Goal: Find specific fact: Find specific fact

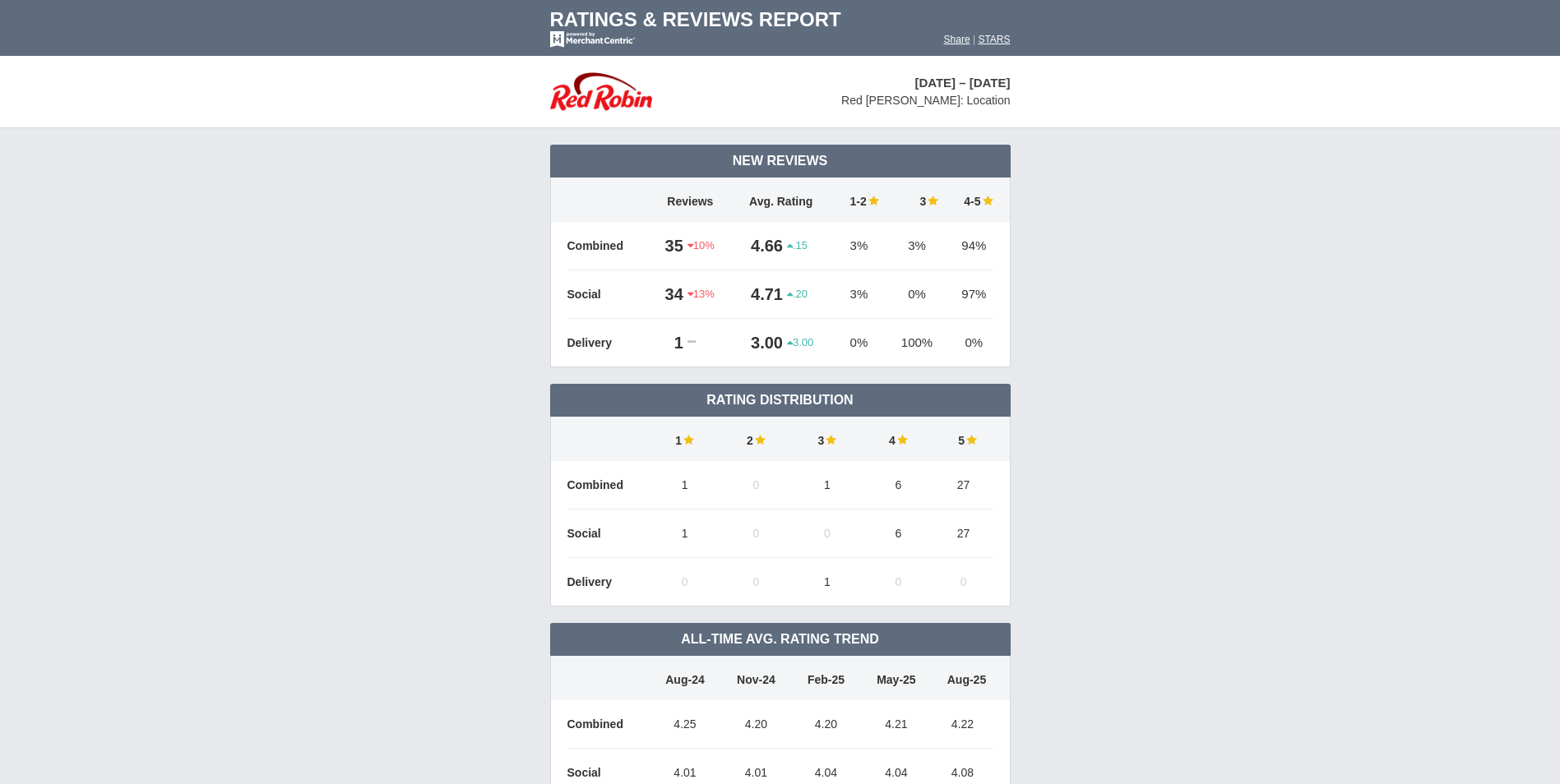
scroll to position [1198, 0]
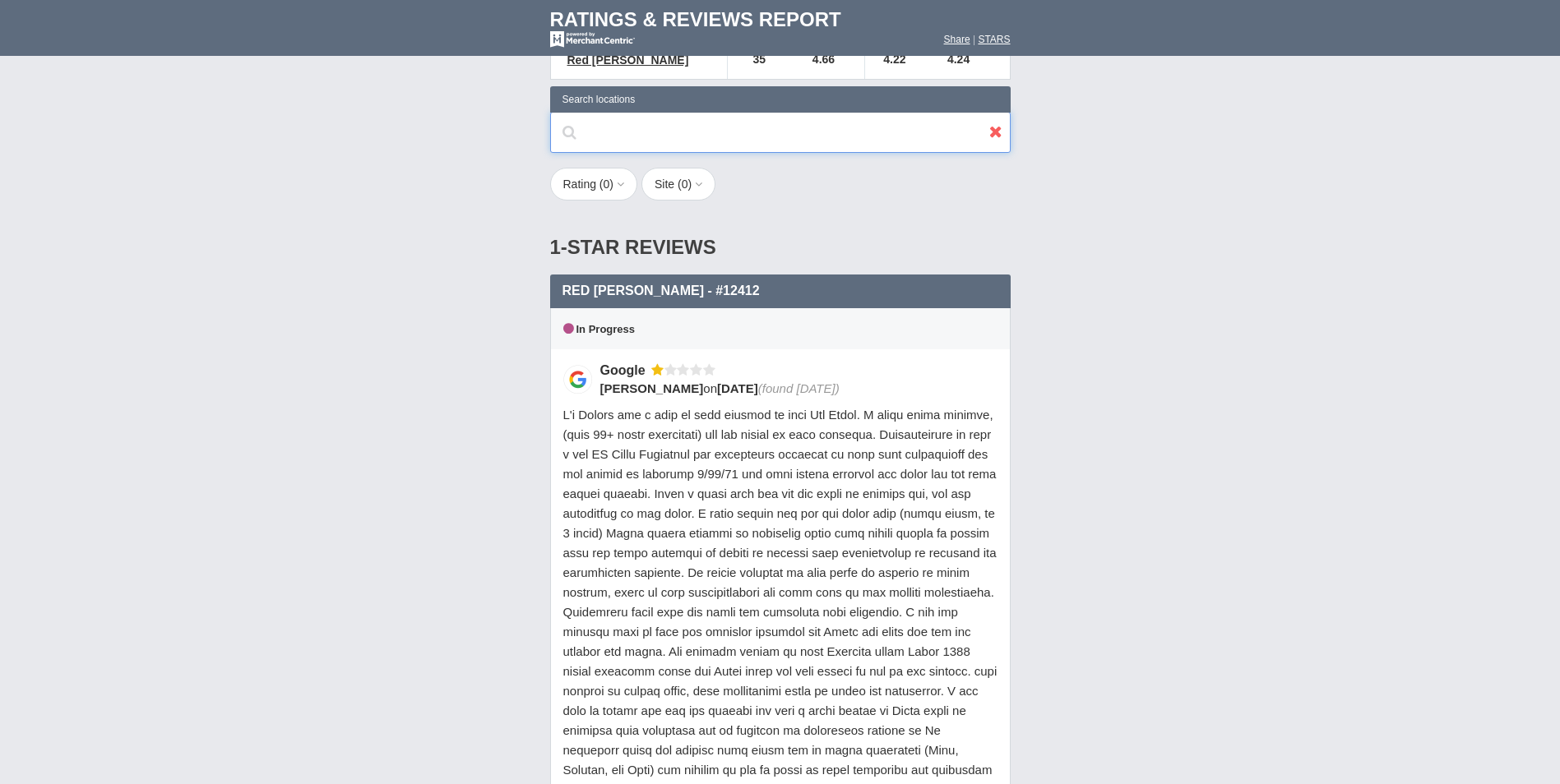
click at [675, 112] on input "text" at bounding box center [780, 133] width 461 height 41
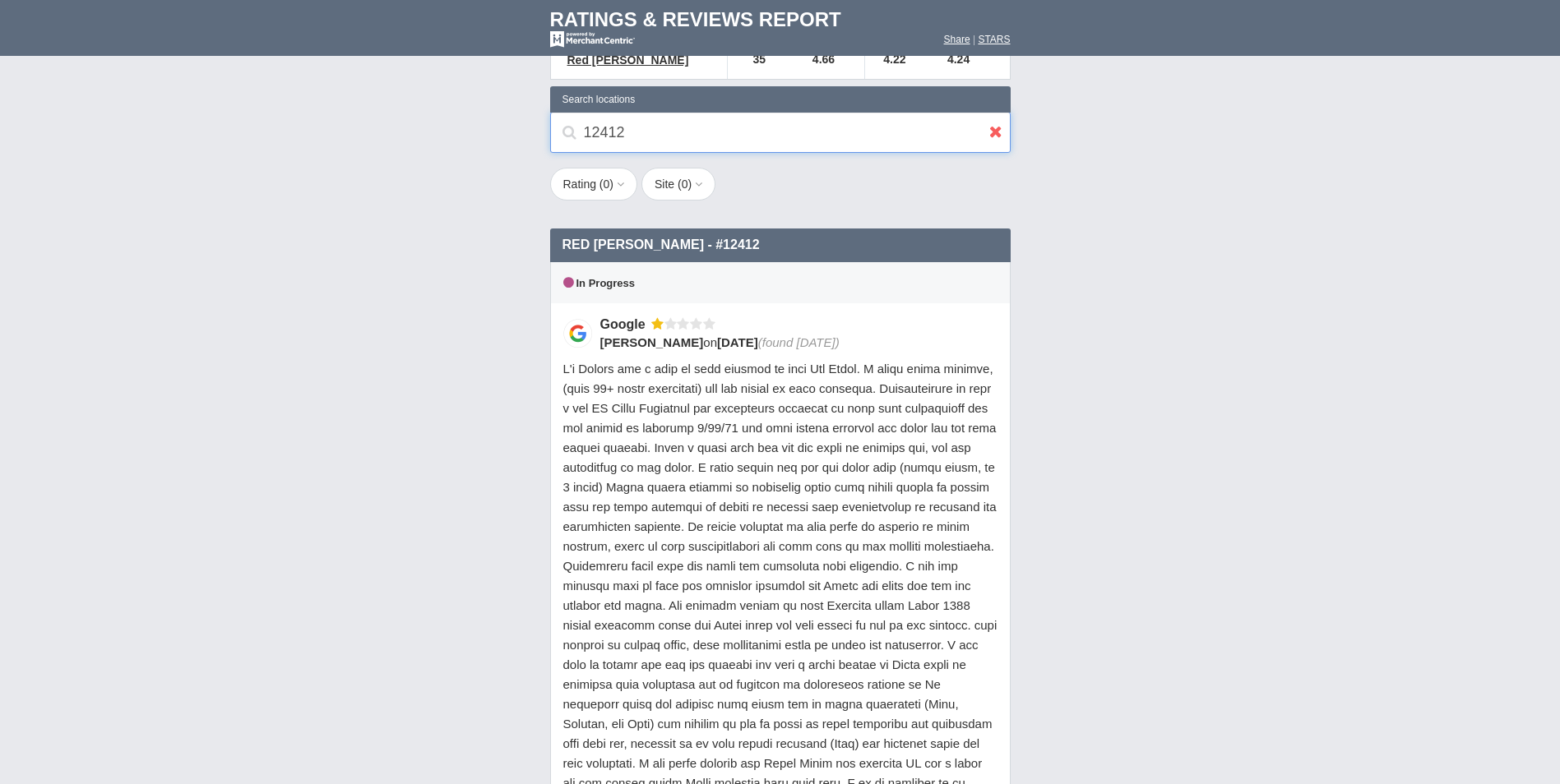
type input "12412"
click at [563, 112] on div "12412 Search locations" at bounding box center [780, 133] width 461 height 41
click at [848, 167] on div "Rating ( 0 ) 1 2 3 4 5 Site ( 0 ) Group Delivery Social Site Yelp" at bounding box center [780, 192] width 494 height 50
click at [871, 167] on div "Rating ( 0 ) 1 2 3 4 5 Site ( 0 ) Group Delivery Social Site Yelp" at bounding box center [780, 192] width 494 height 50
click at [995, 123] on icon at bounding box center [995, 132] width 13 height 17
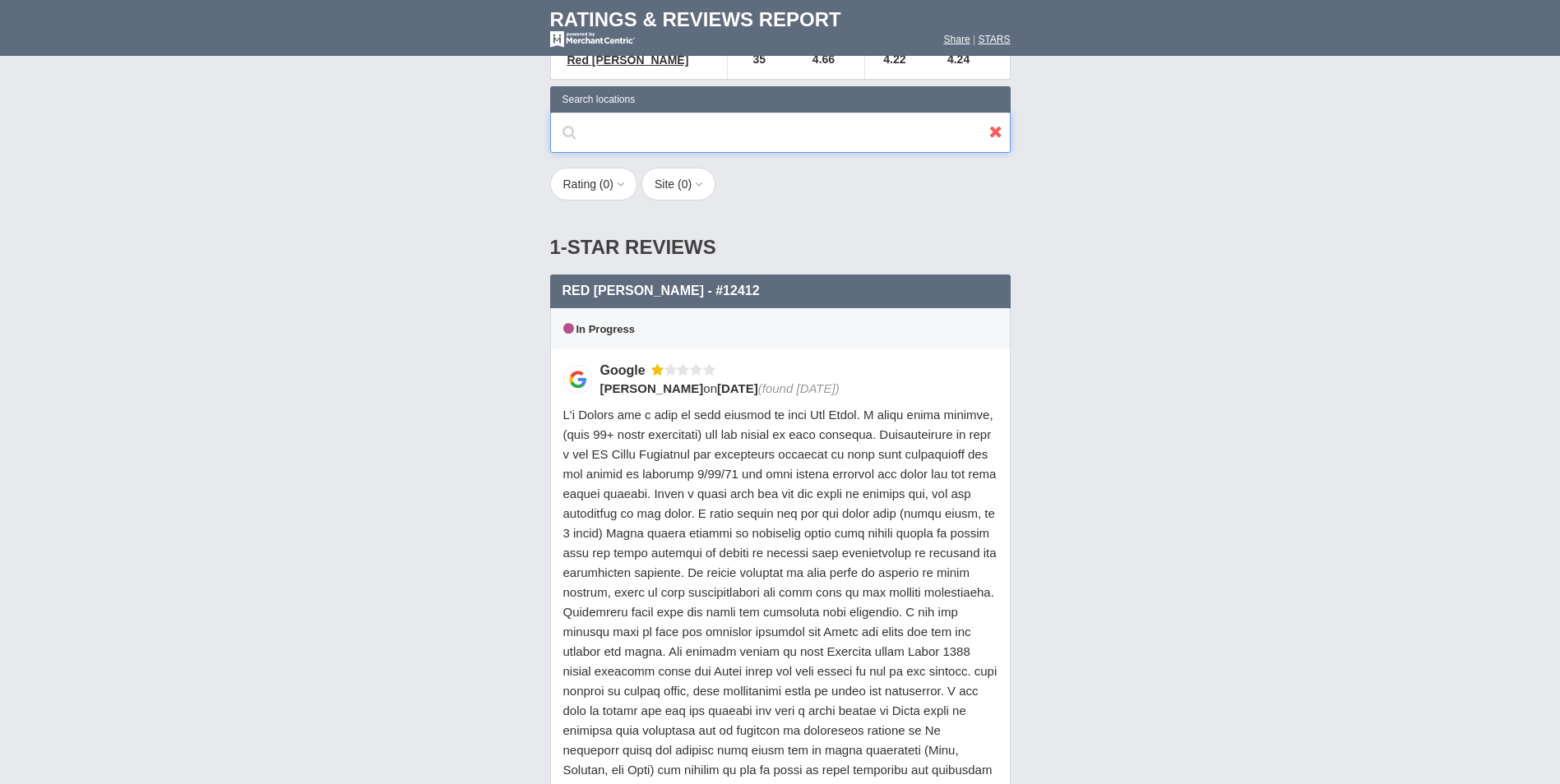
click at [728, 112] on input "text" at bounding box center [780, 133] width 461 height 41
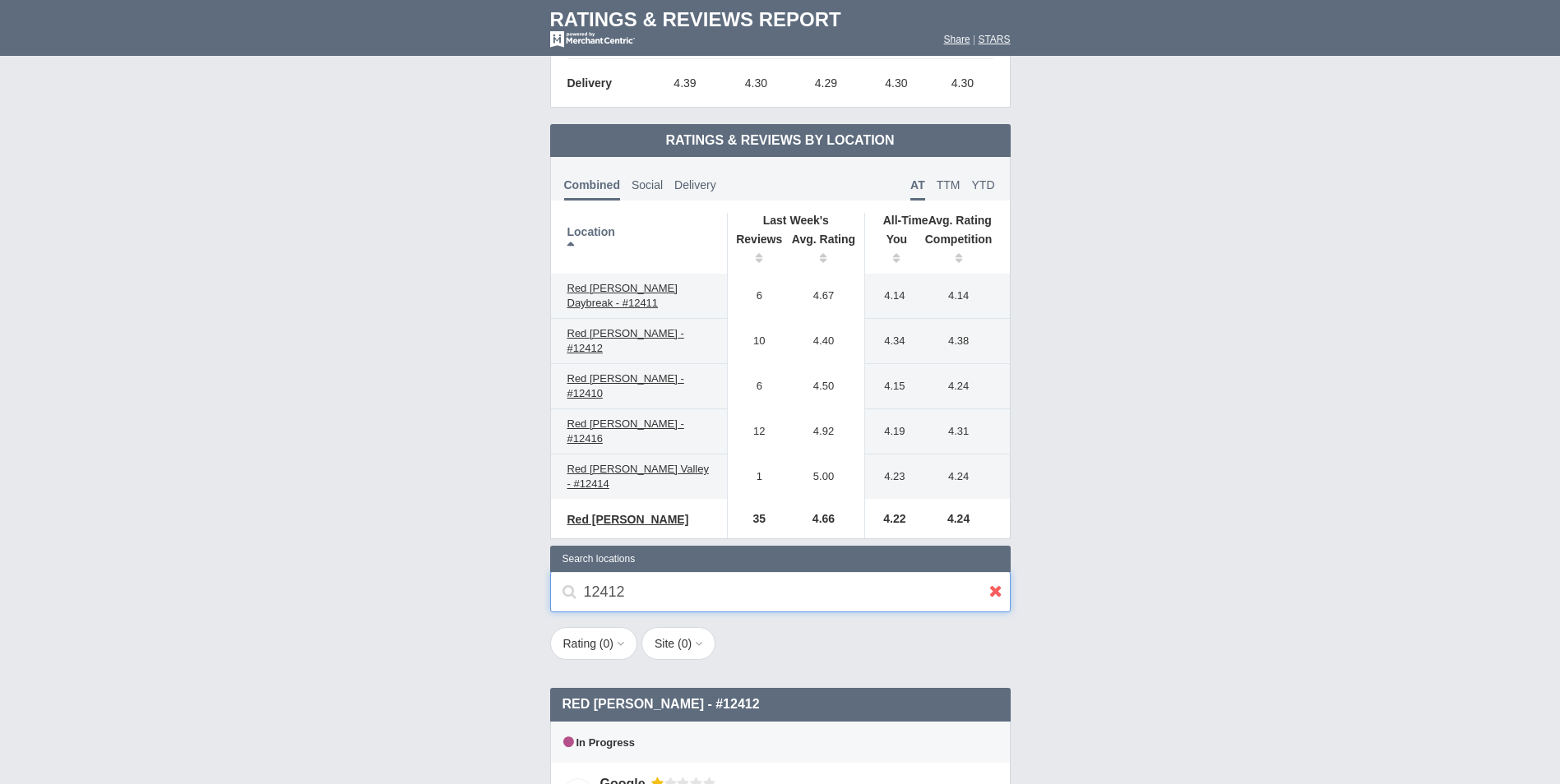
scroll to position [740, 0]
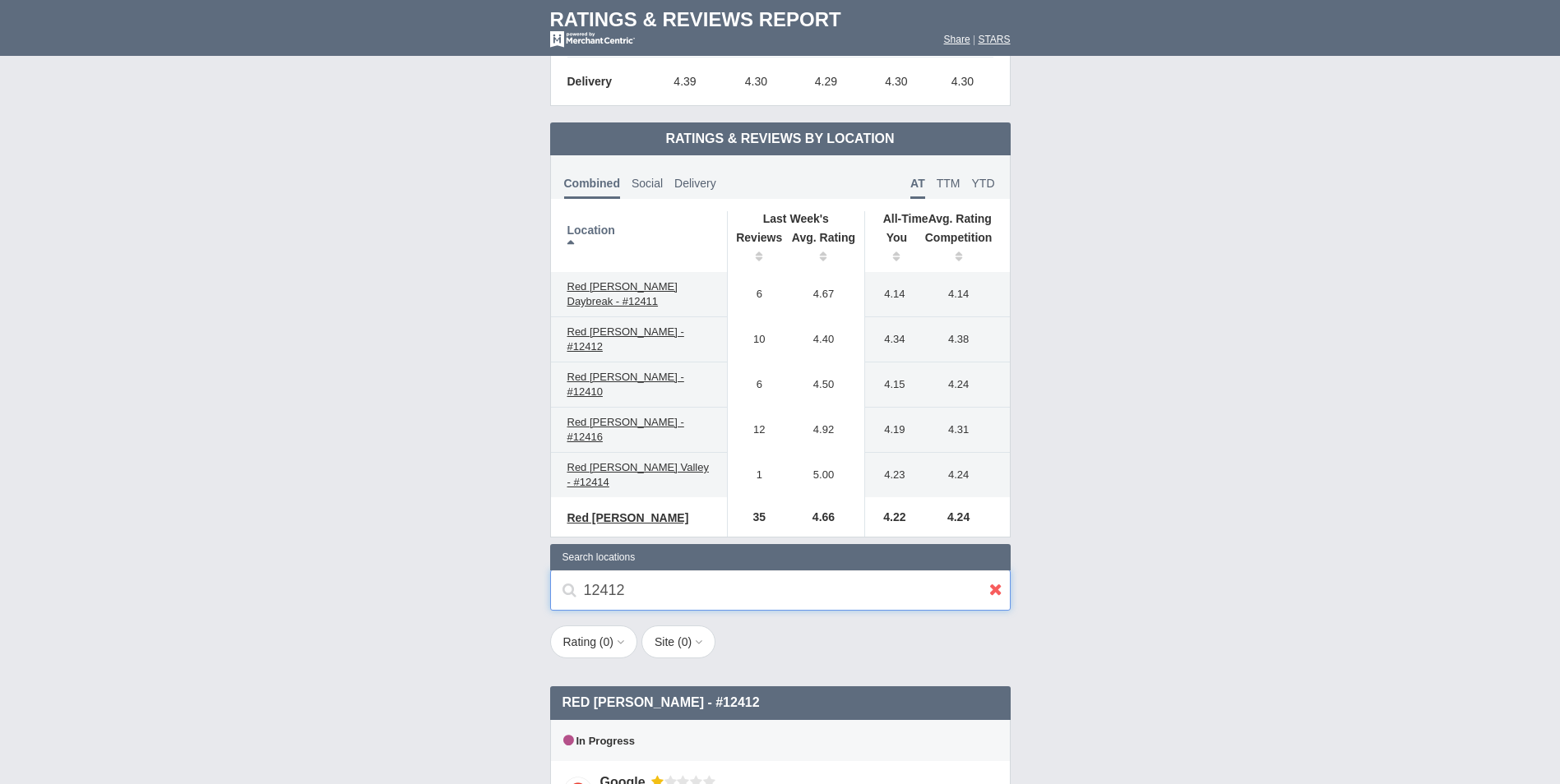
type input "12412"
click at [993, 581] on icon at bounding box center [995, 590] width 13 height 17
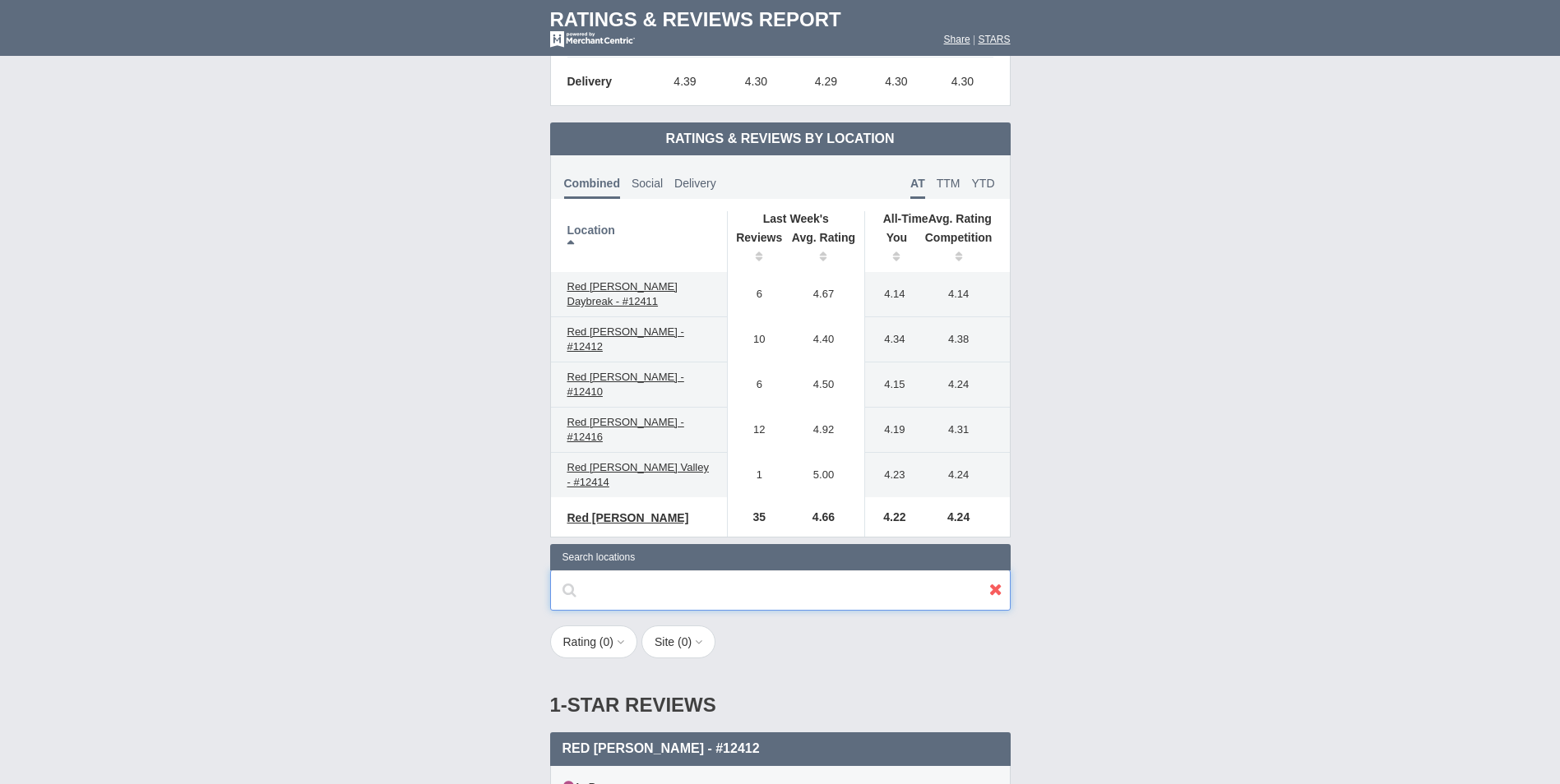
click at [653, 570] on input "text" at bounding box center [780, 591] width 461 height 41
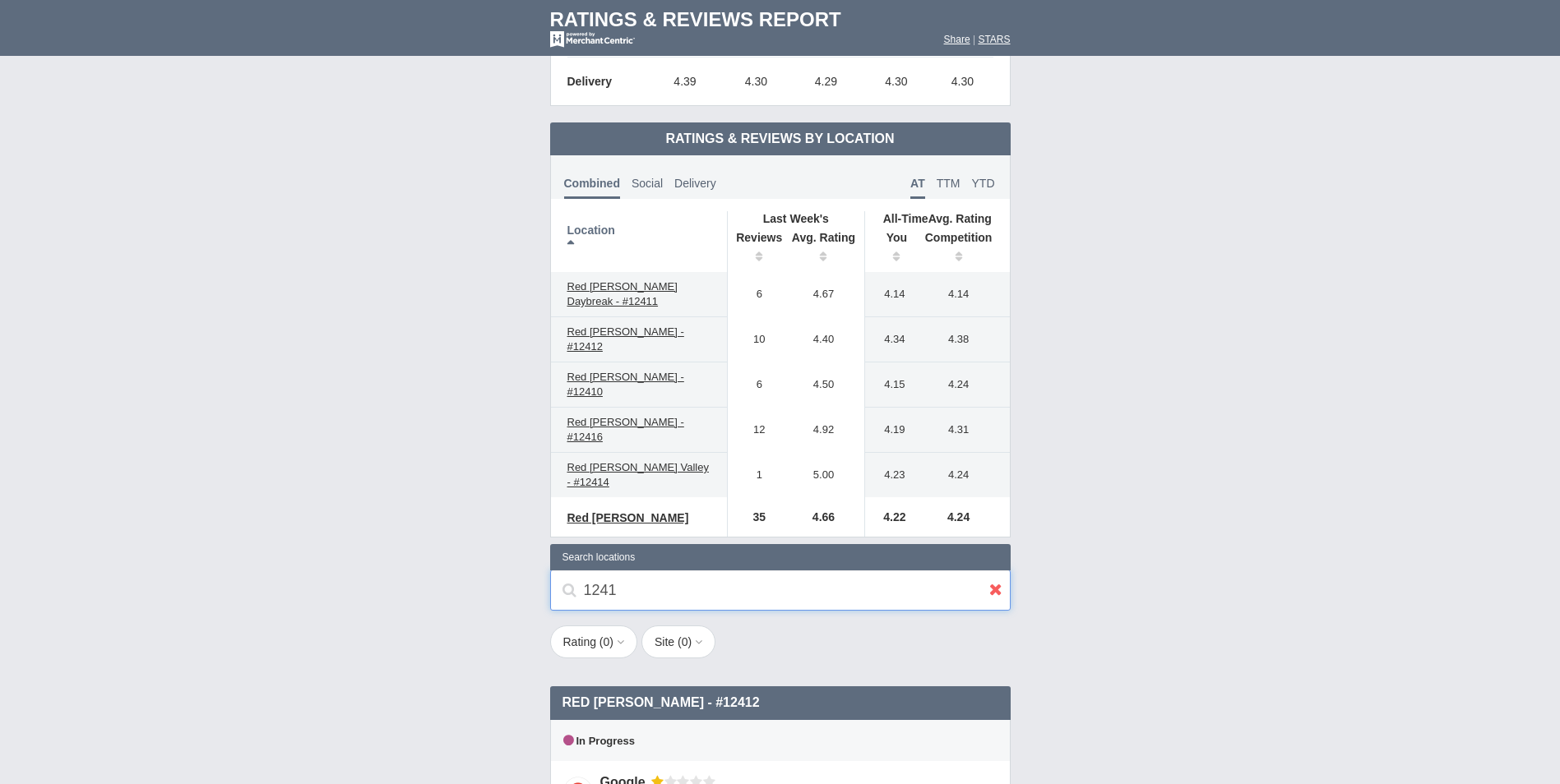
type input "12411"
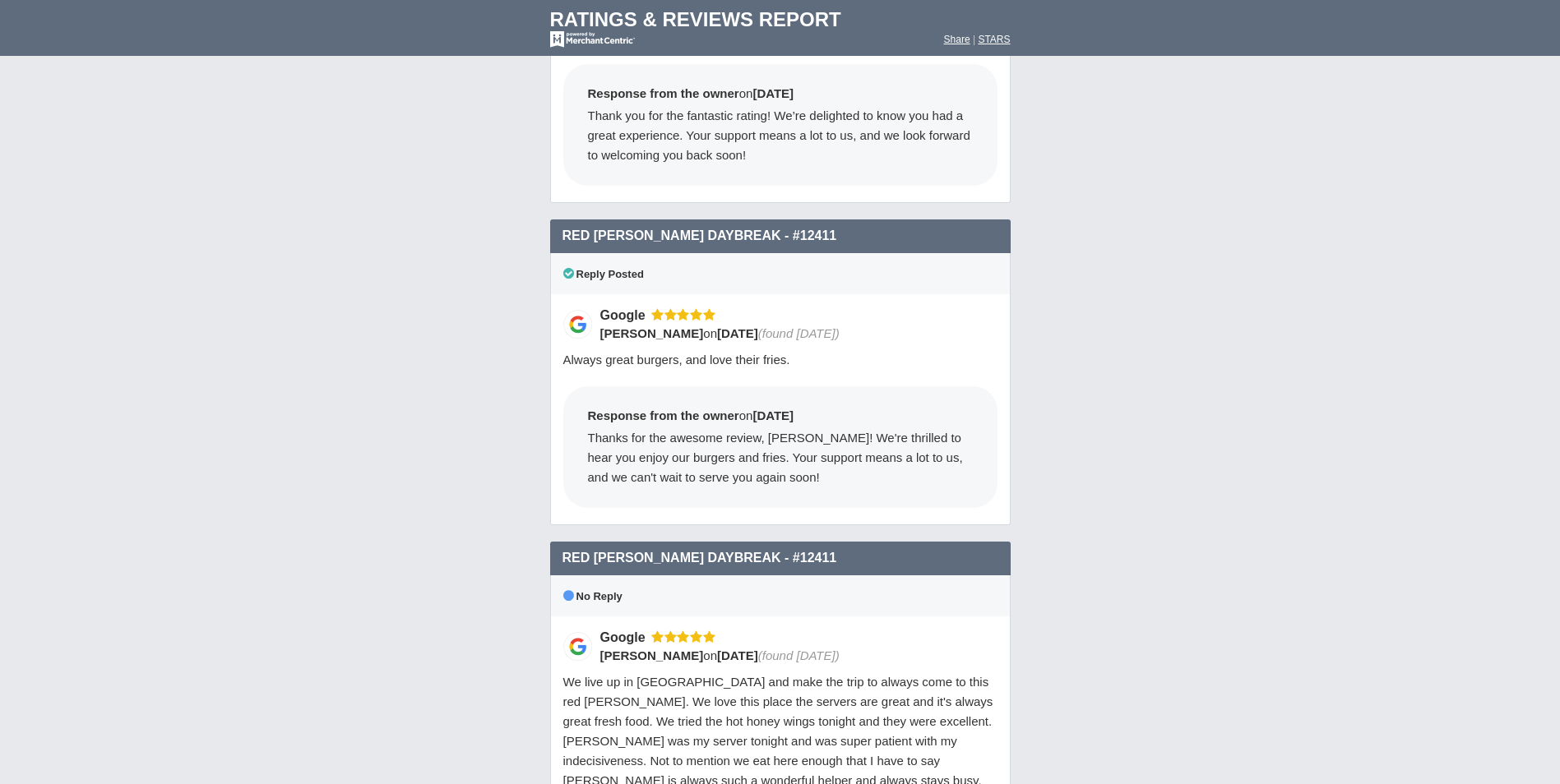
scroll to position [1890, 0]
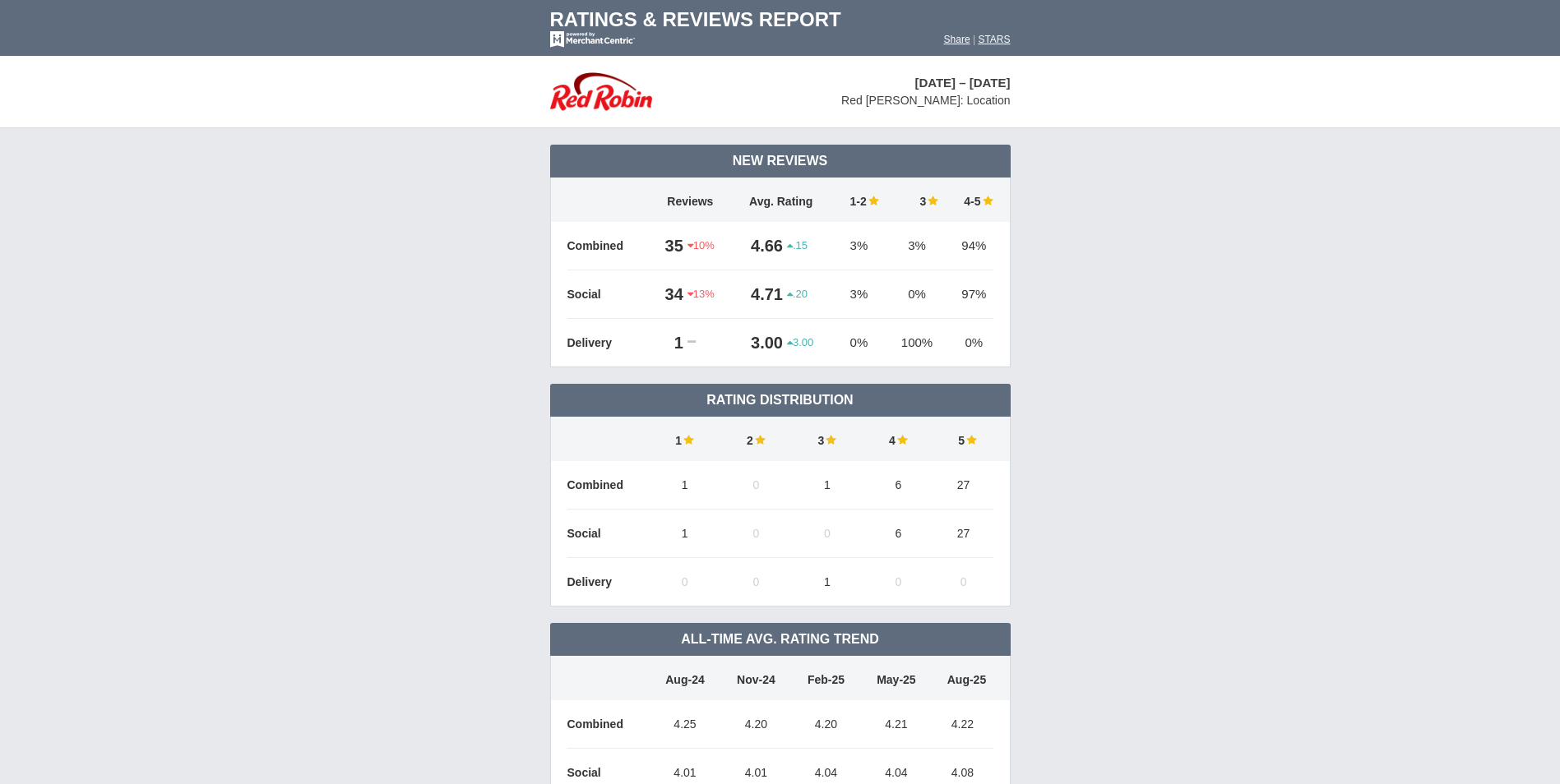
scroll to position [1198, 0]
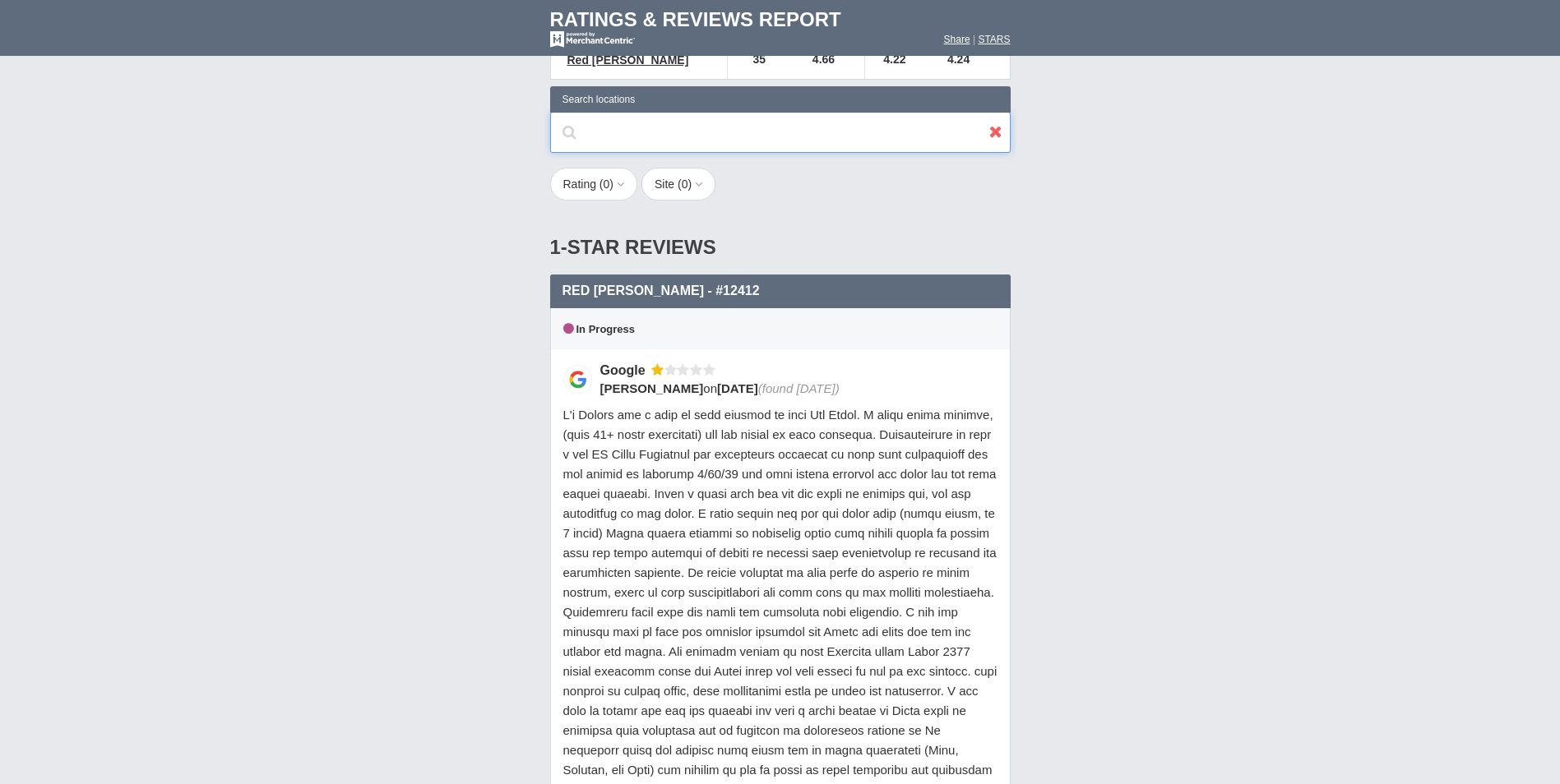
click at [694, 112] on input "text" at bounding box center [780, 133] width 461 height 41
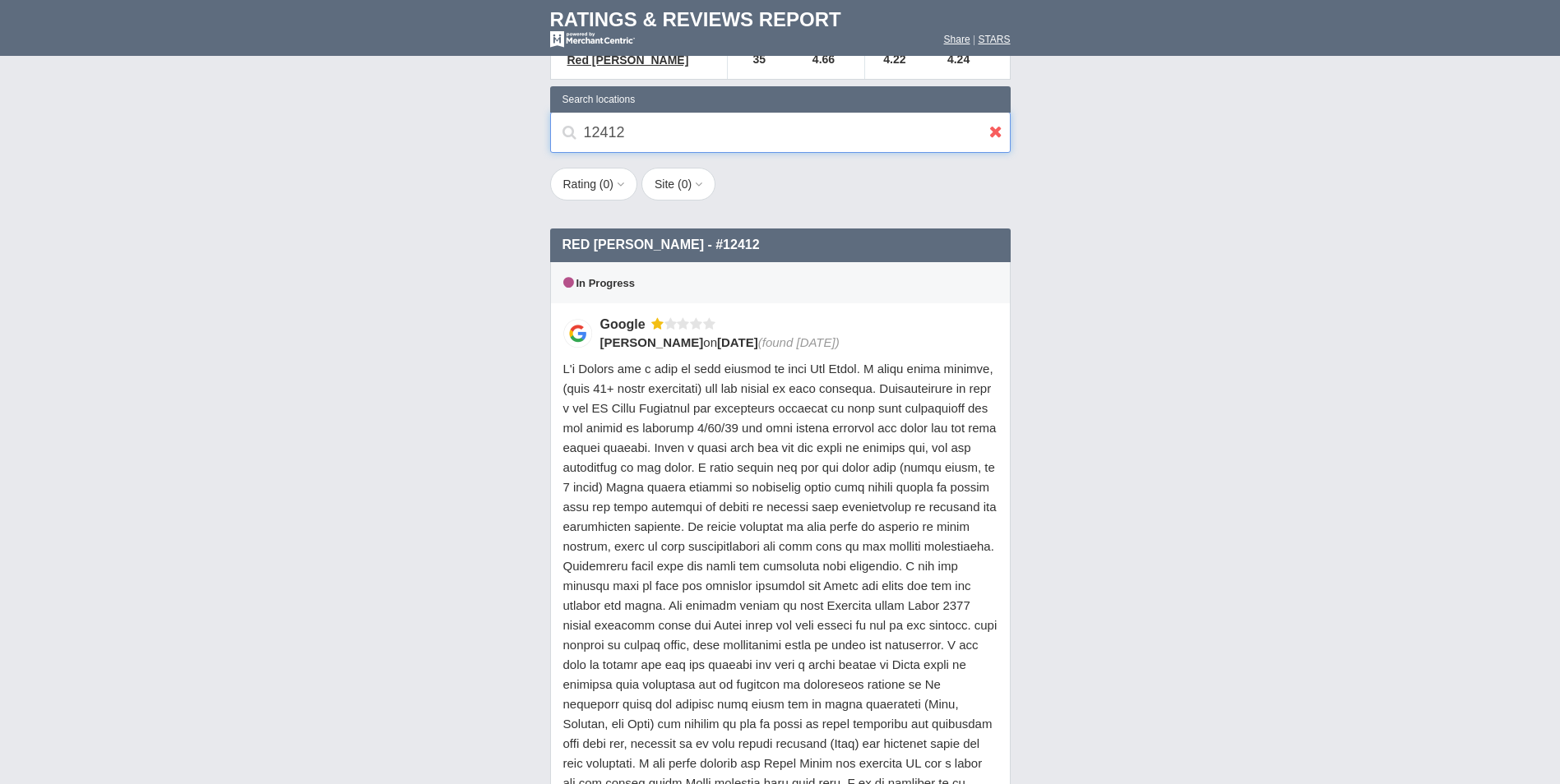
type input "12412"
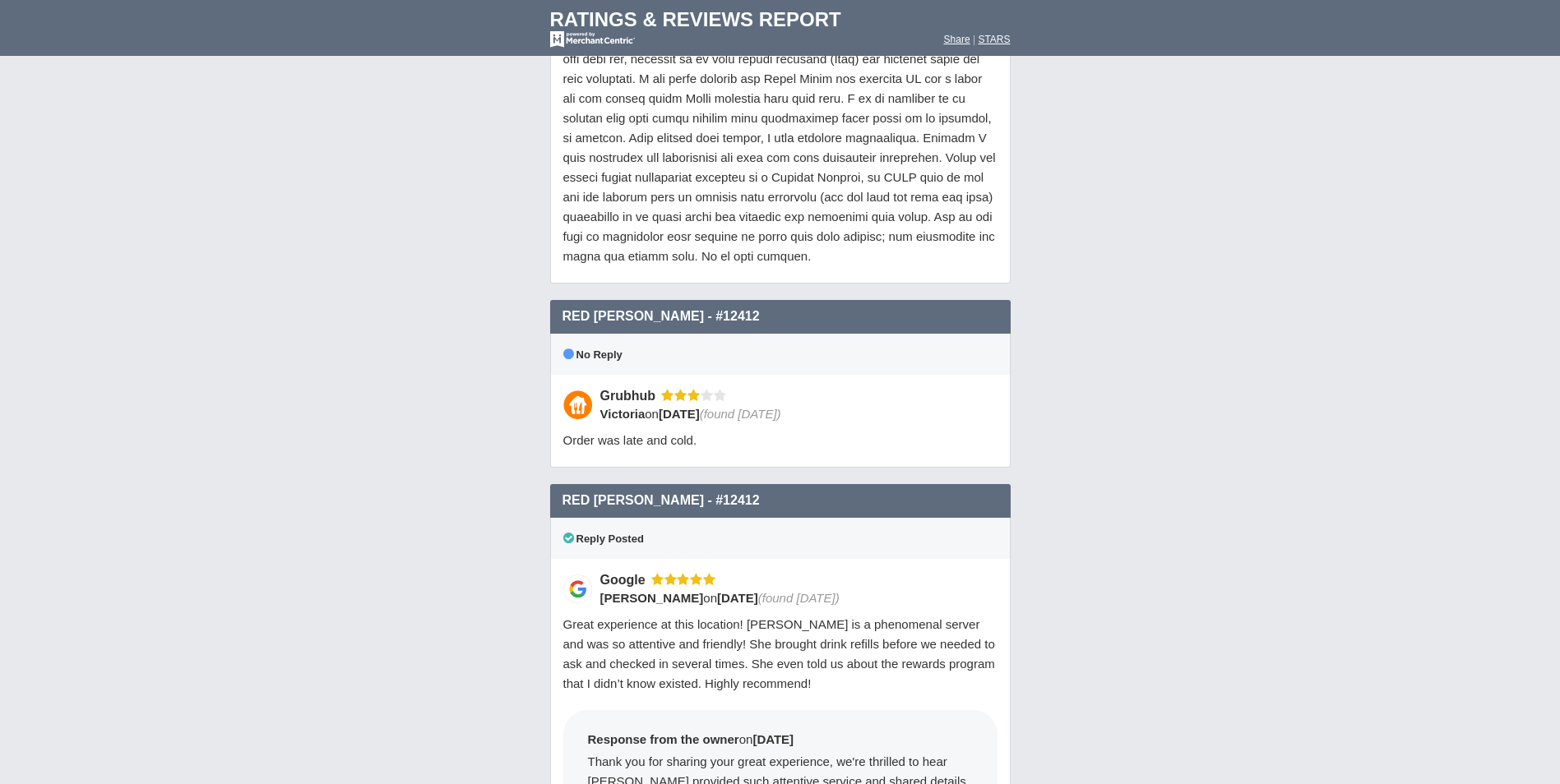
scroll to position [2184, 0]
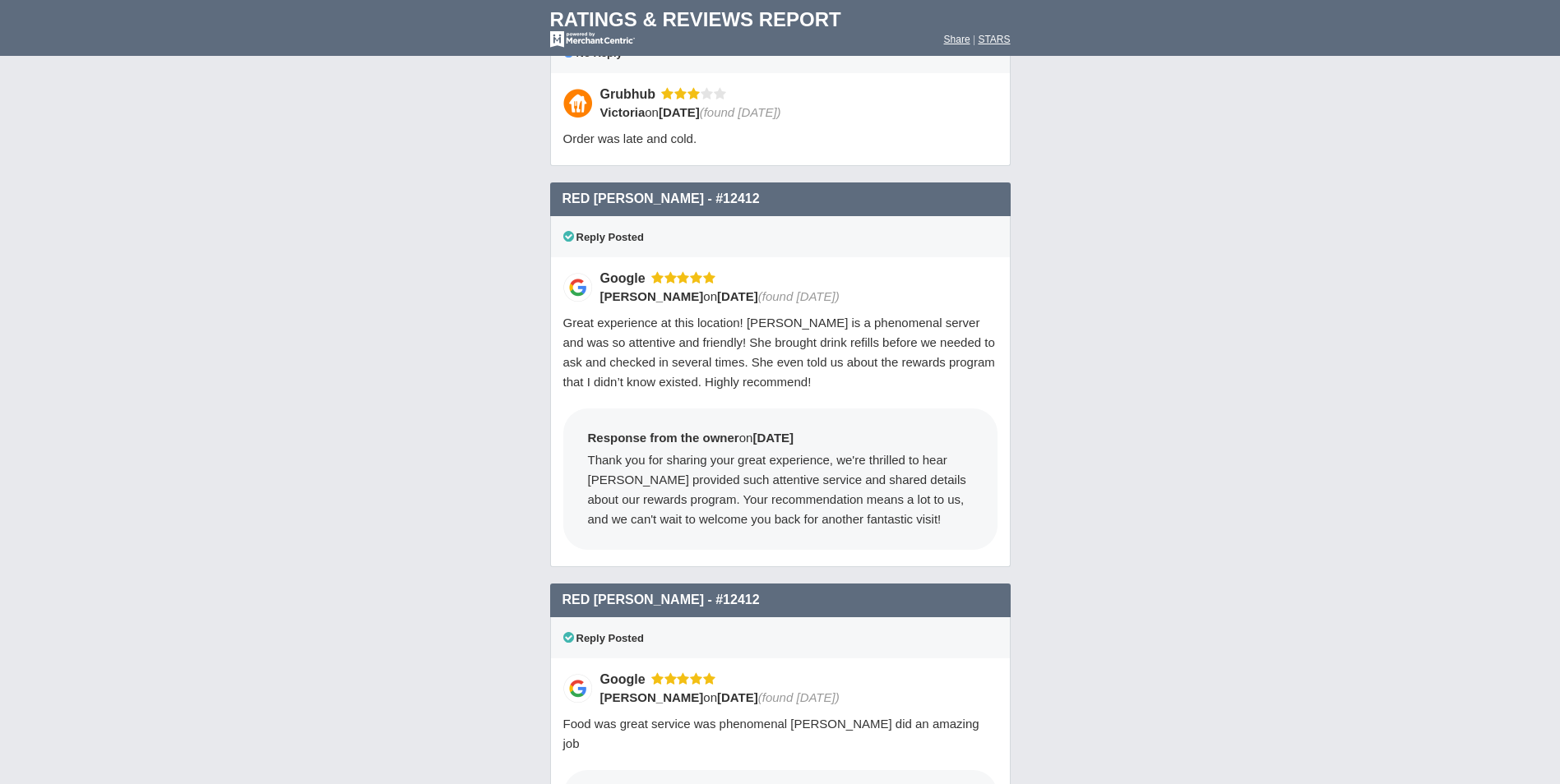
drag, startPoint x: 633, startPoint y: 332, endPoint x: 591, endPoint y: 294, distance: 56.6
click at [591, 313] on div "Great experience at this location! [PERSON_NAME] is a phenomenal server and was…" at bounding box center [780, 352] width 434 height 78
drag, startPoint x: 562, startPoint y: 278, endPoint x: 604, endPoint y: 282, distance: 42.2
click at [604, 282] on div "Google Matt Moore on 8/5/2025 (found 8/5/2025) Great experience at this locatio…" at bounding box center [780, 412] width 461 height 310
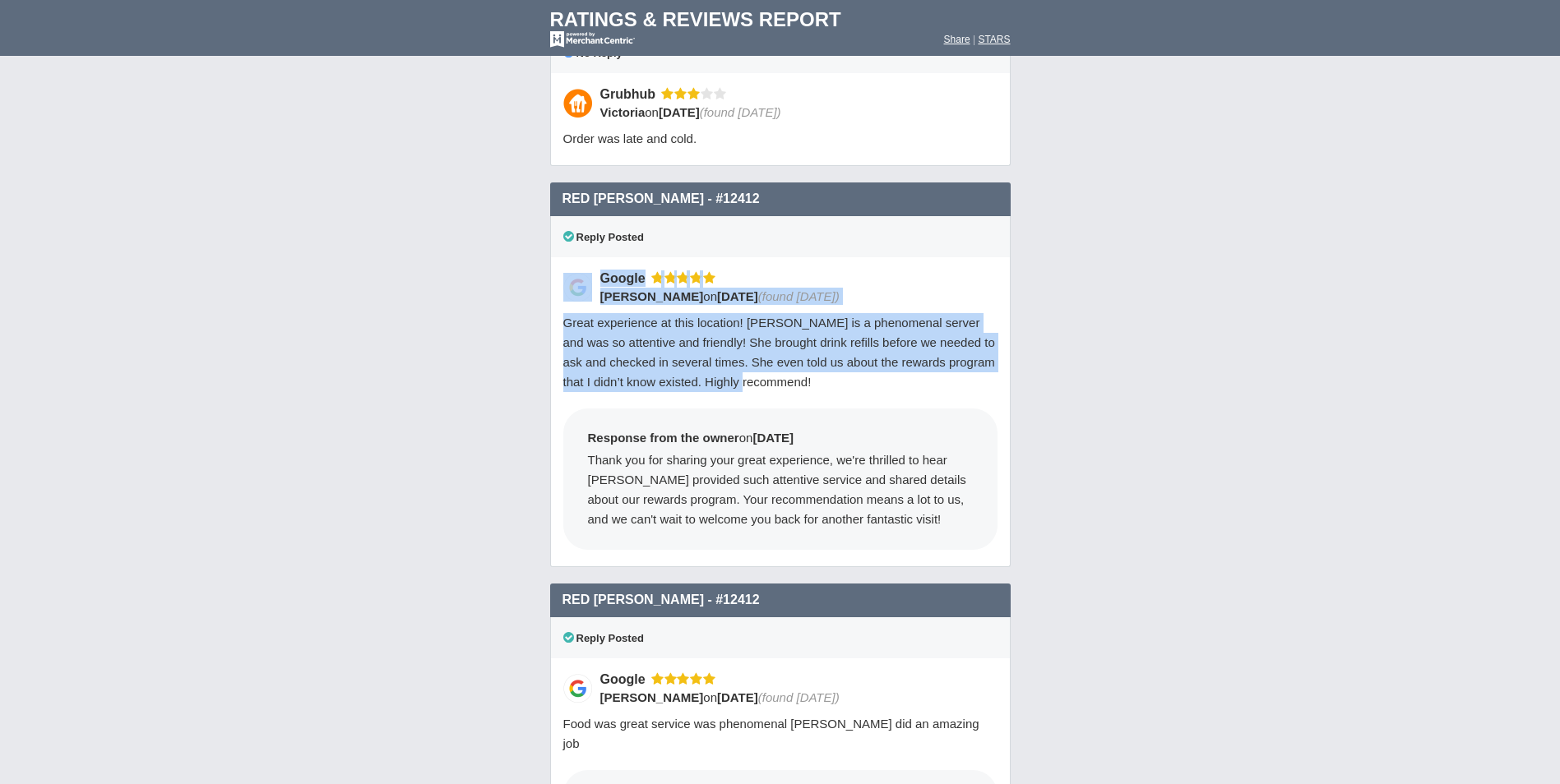
drag, startPoint x: 604, startPoint y: 282, endPoint x: 766, endPoint y: 344, distance: 173.5
click at [766, 344] on div "Google Matt Moore on 8/5/2025 (found 8/5/2025) Great experience at this locatio…" at bounding box center [780, 412] width 461 height 310
drag, startPoint x: 766, startPoint y: 344, endPoint x: 562, endPoint y: 246, distance: 226.3
click at [562, 257] on div "Google Matt Moore on 8/5/2025 (found 8/5/2025) Great experience at this locatio…" at bounding box center [780, 412] width 461 height 310
drag, startPoint x: 562, startPoint y: 246, endPoint x: 675, endPoint y: 306, distance: 127.9
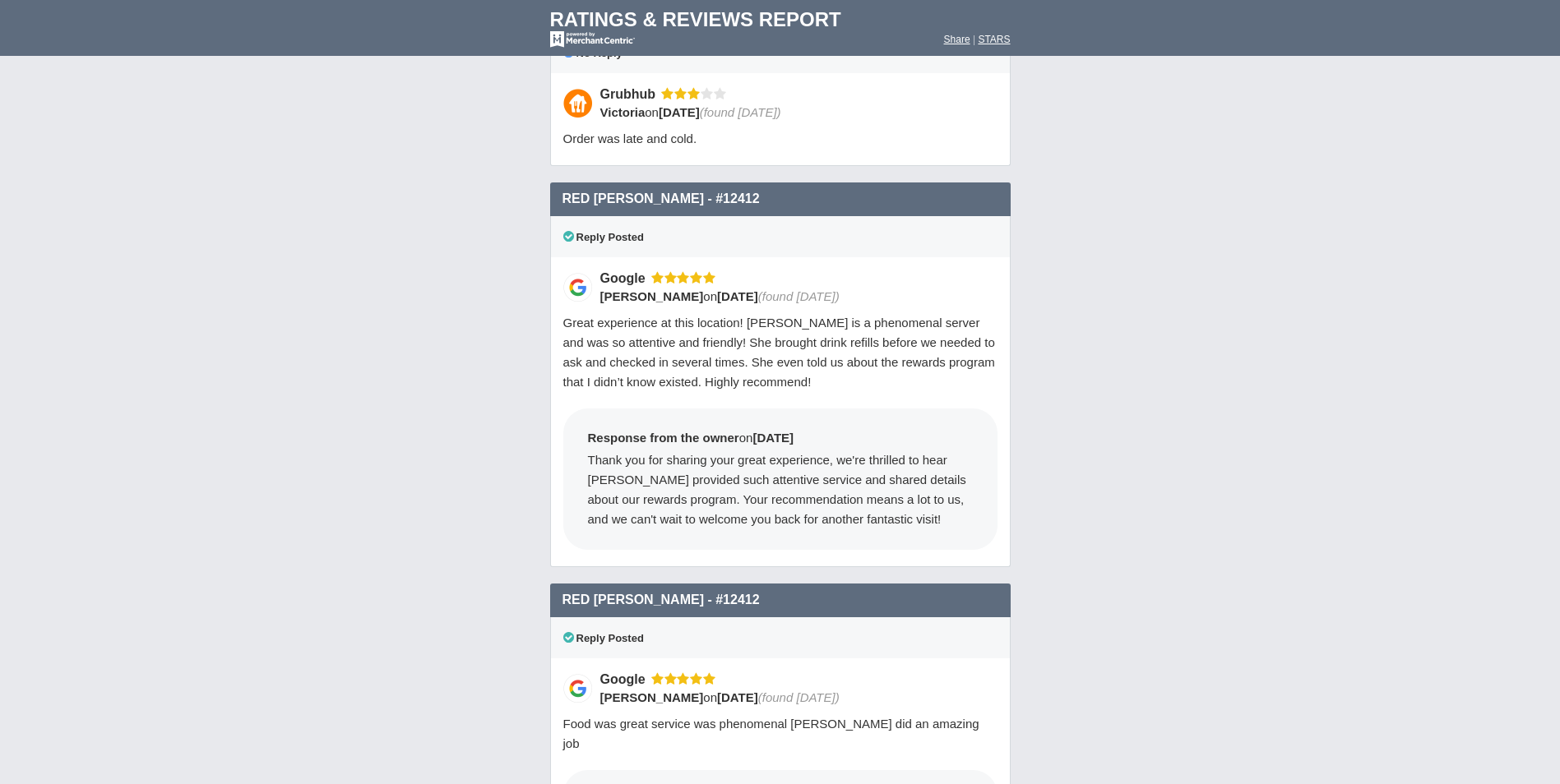
drag, startPoint x: 769, startPoint y: 493, endPoint x: 768, endPoint y: 392, distance: 101.0
click at [770, 484] on div "Response from the owner on 8/7/2025 Thank you for sharing your great experience…" at bounding box center [780, 478] width 434 height 141
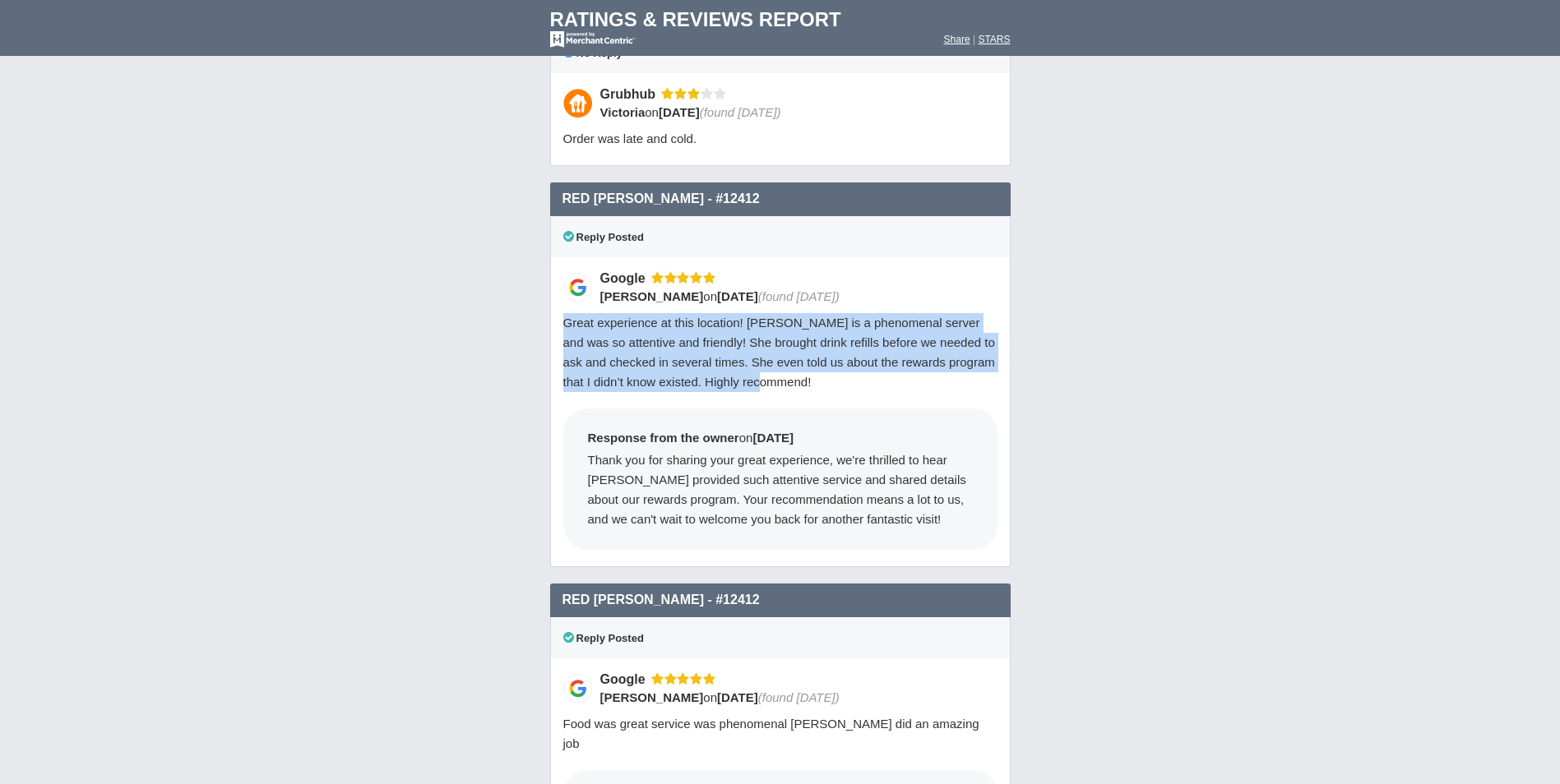
drag, startPoint x: 561, startPoint y: 278, endPoint x: 801, endPoint y: 343, distance: 248.6
click at [801, 343] on div "Google Matt Moore on 8/5/2025 (found 8/5/2025) Great experience at this locatio…" at bounding box center [780, 412] width 461 height 310
drag, startPoint x: 801, startPoint y: 343, endPoint x: 750, endPoint y: 327, distance: 53.5
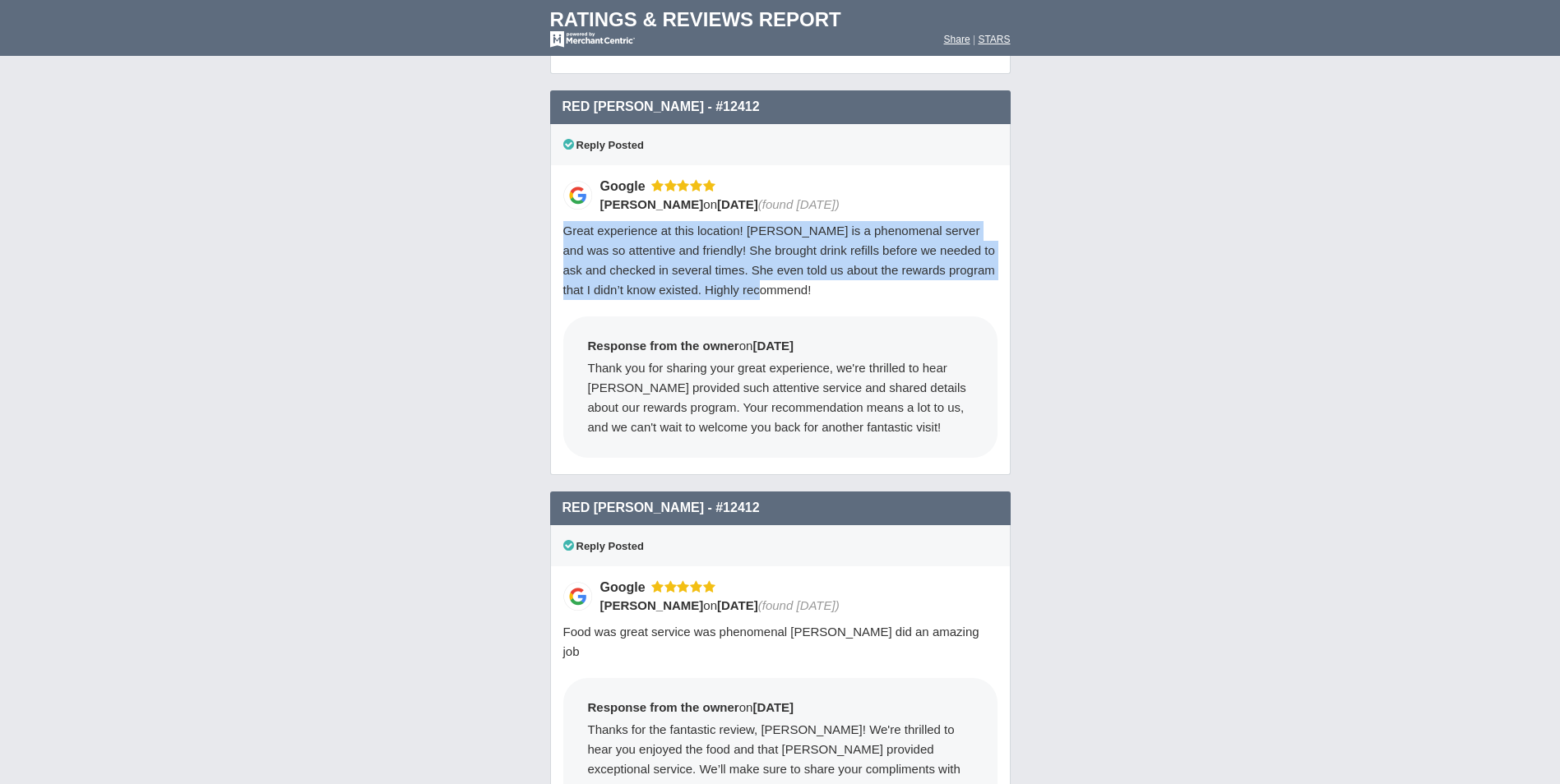
scroll to position [2513, 0]
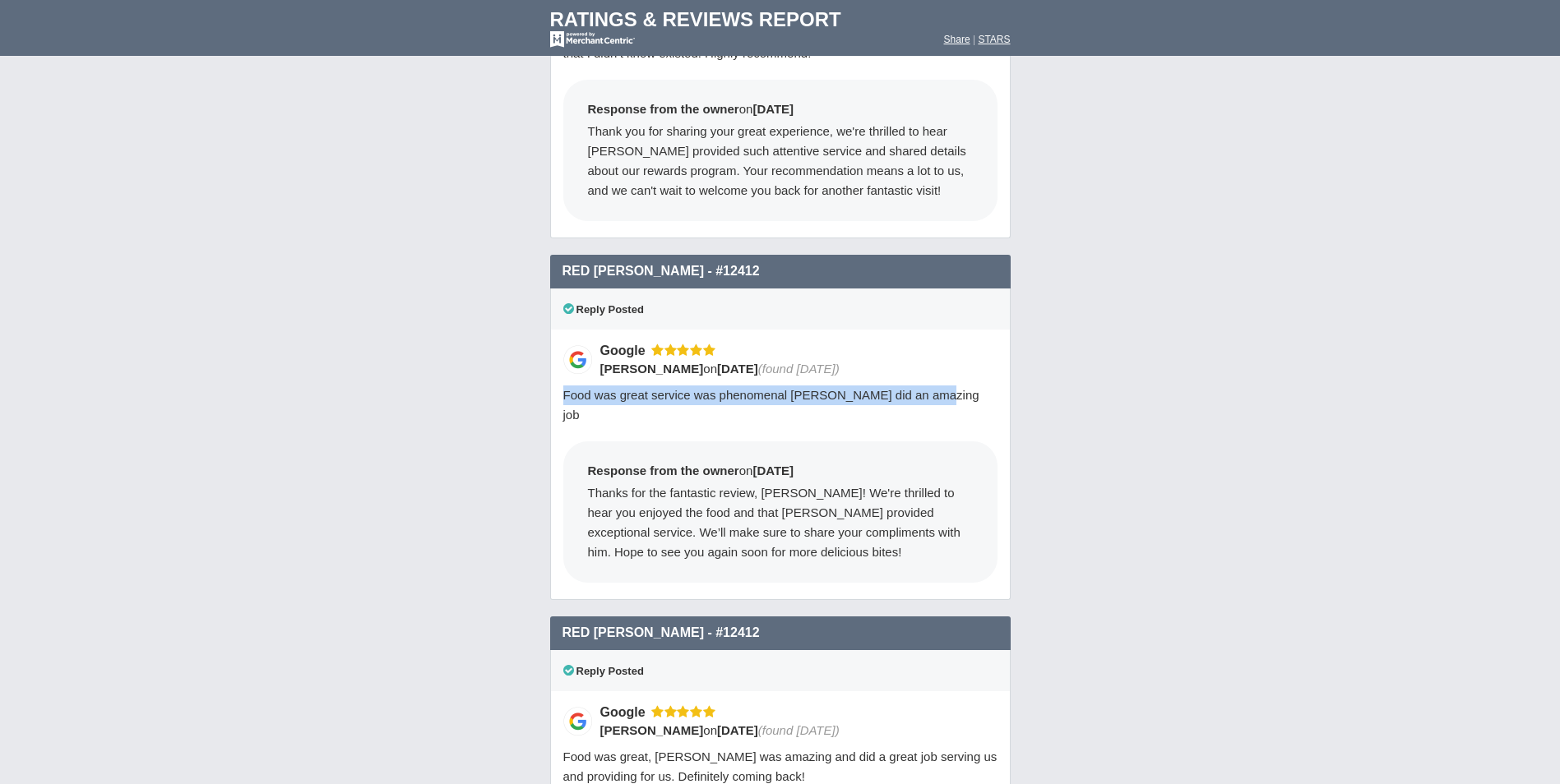
drag, startPoint x: 565, startPoint y: 354, endPoint x: 934, endPoint y: 349, distance: 369.0
click at [934, 386] on div "Food was great service was phenomenal [PERSON_NAME] did an amazing job" at bounding box center [780, 406] width 434 height 39
drag, startPoint x: 934, startPoint y: 349, endPoint x: 803, endPoint y: 356, distance: 131.2
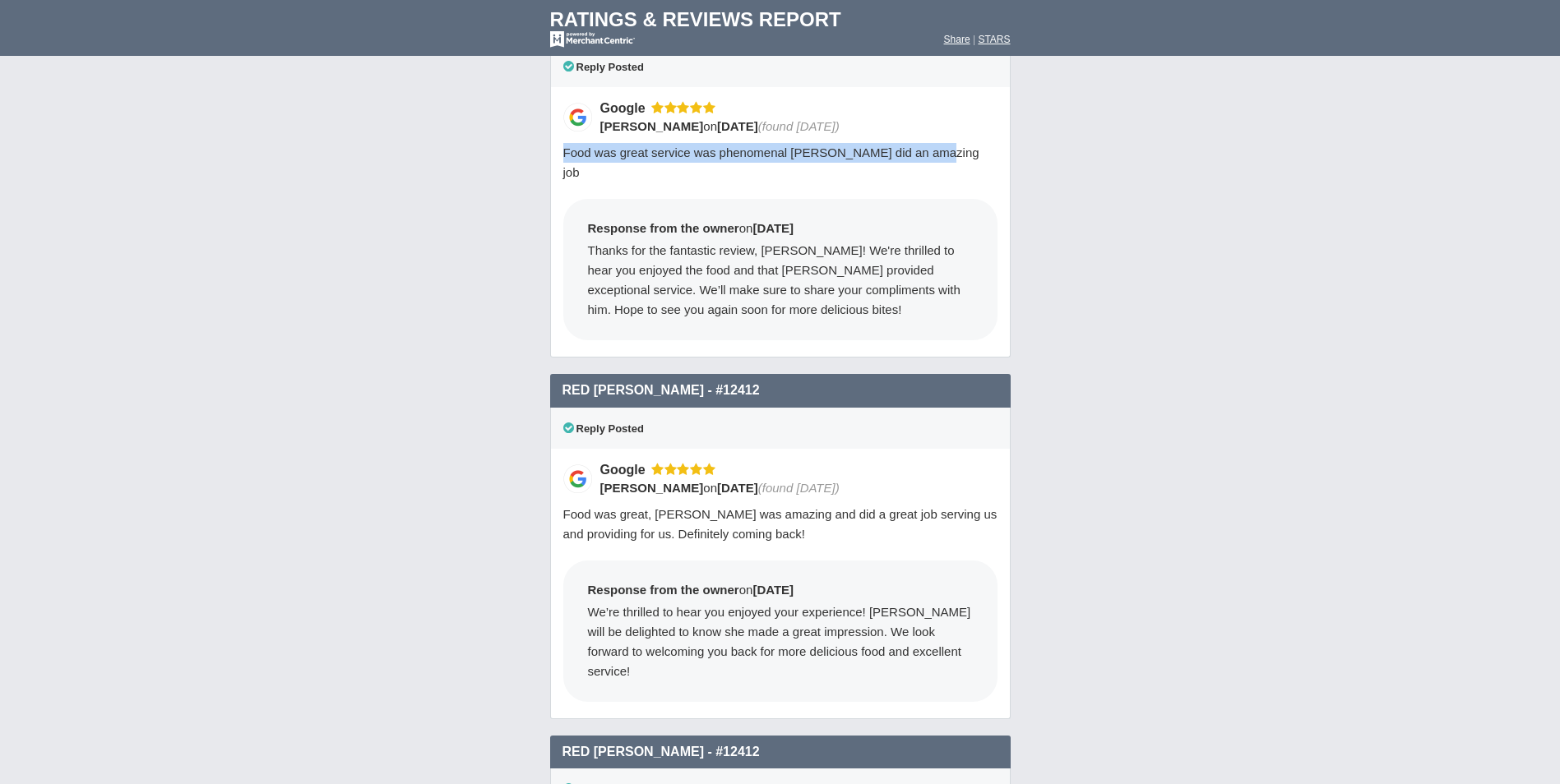
scroll to position [2759, 0]
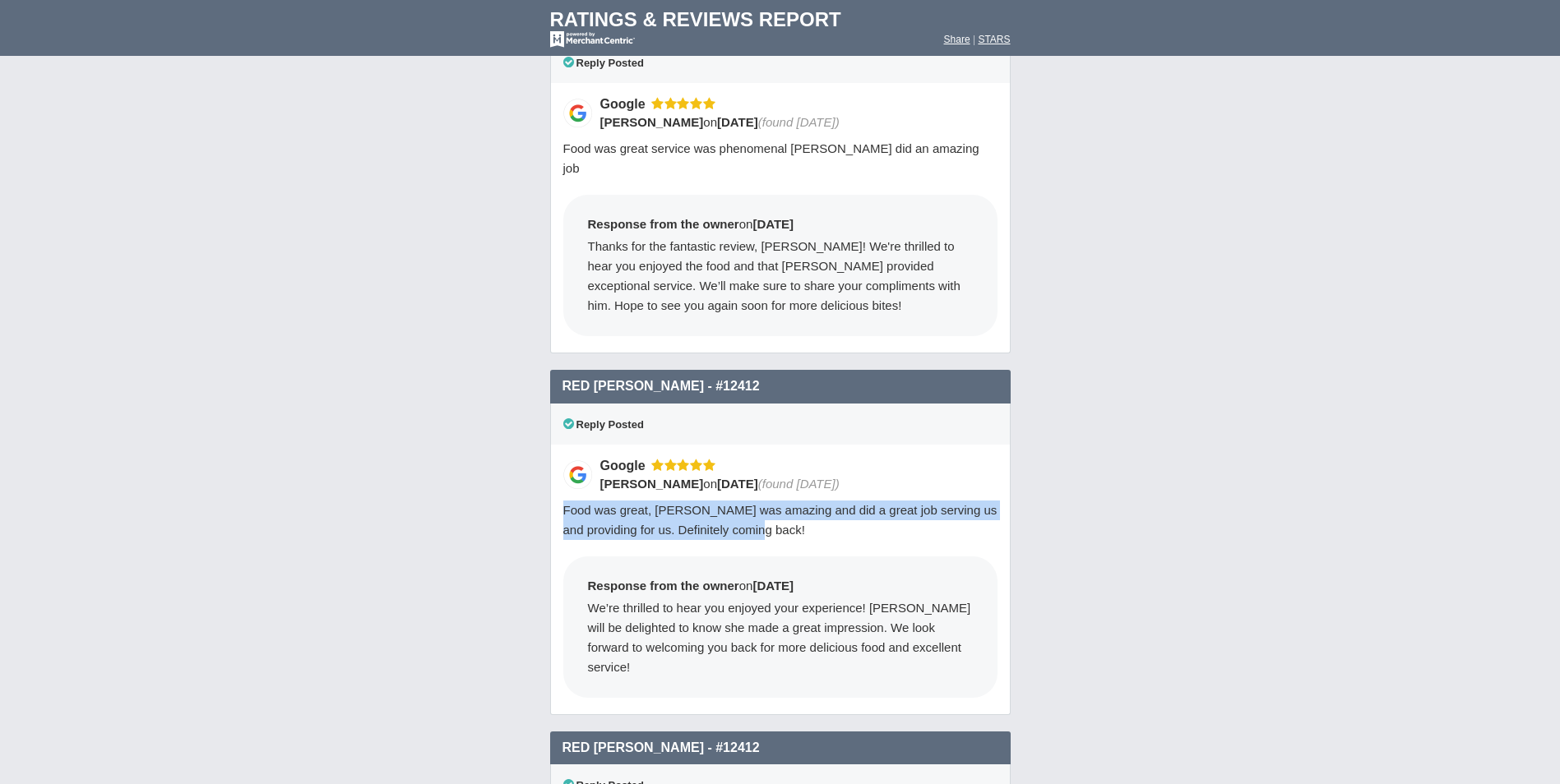
drag, startPoint x: 557, startPoint y: 451, endPoint x: 787, endPoint y: 470, distance: 230.8
click at [787, 470] on div "Google Jackson on 8/6/2025 (found 8/6/2025) Food was great, Cassie was amazing …" at bounding box center [780, 579] width 461 height 270
drag, startPoint x: 787, startPoint y: 470, endPoint x: 751, endPoint y: 461, distance: 37.1
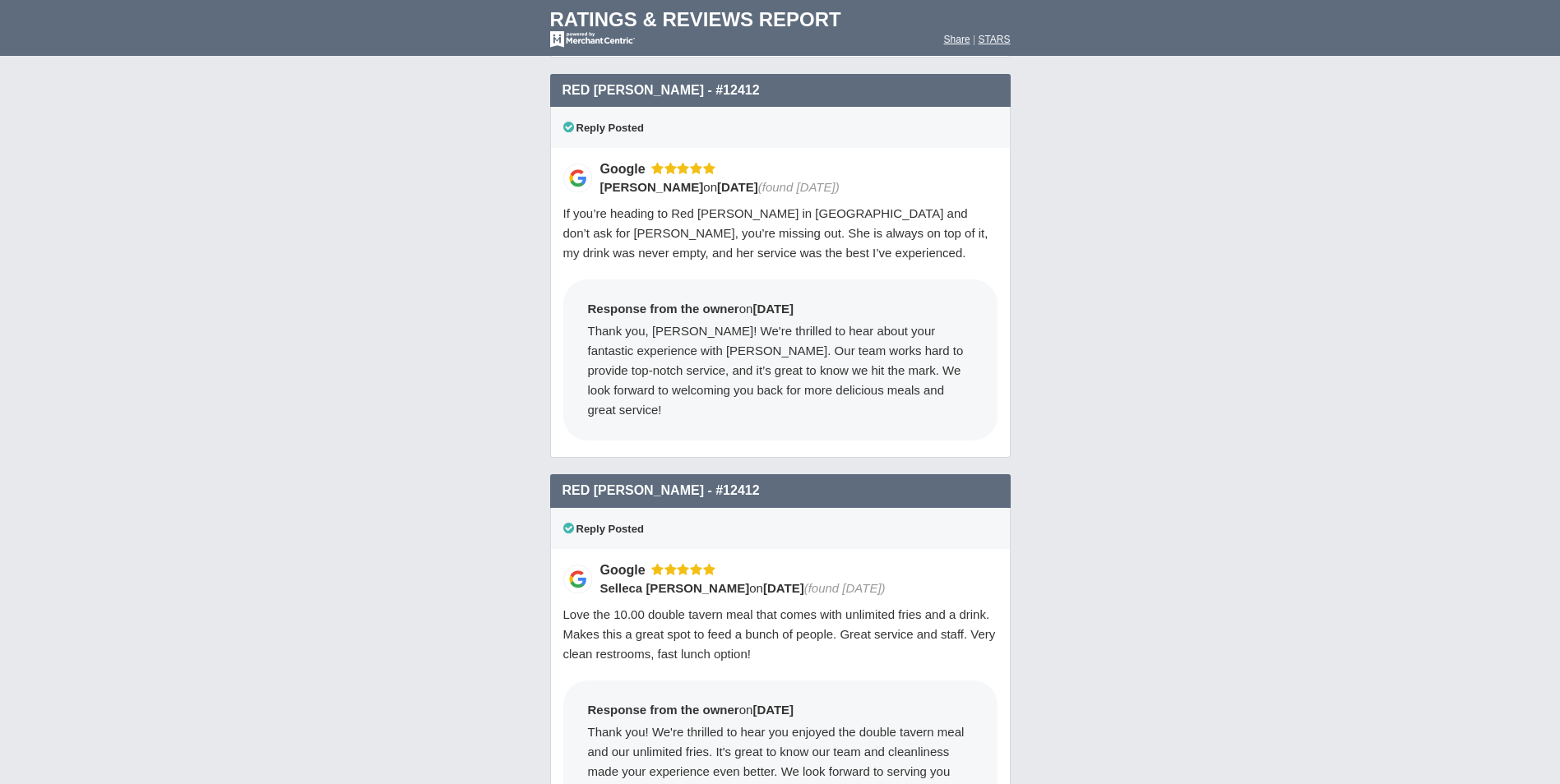
scroll to position [3171, 0]
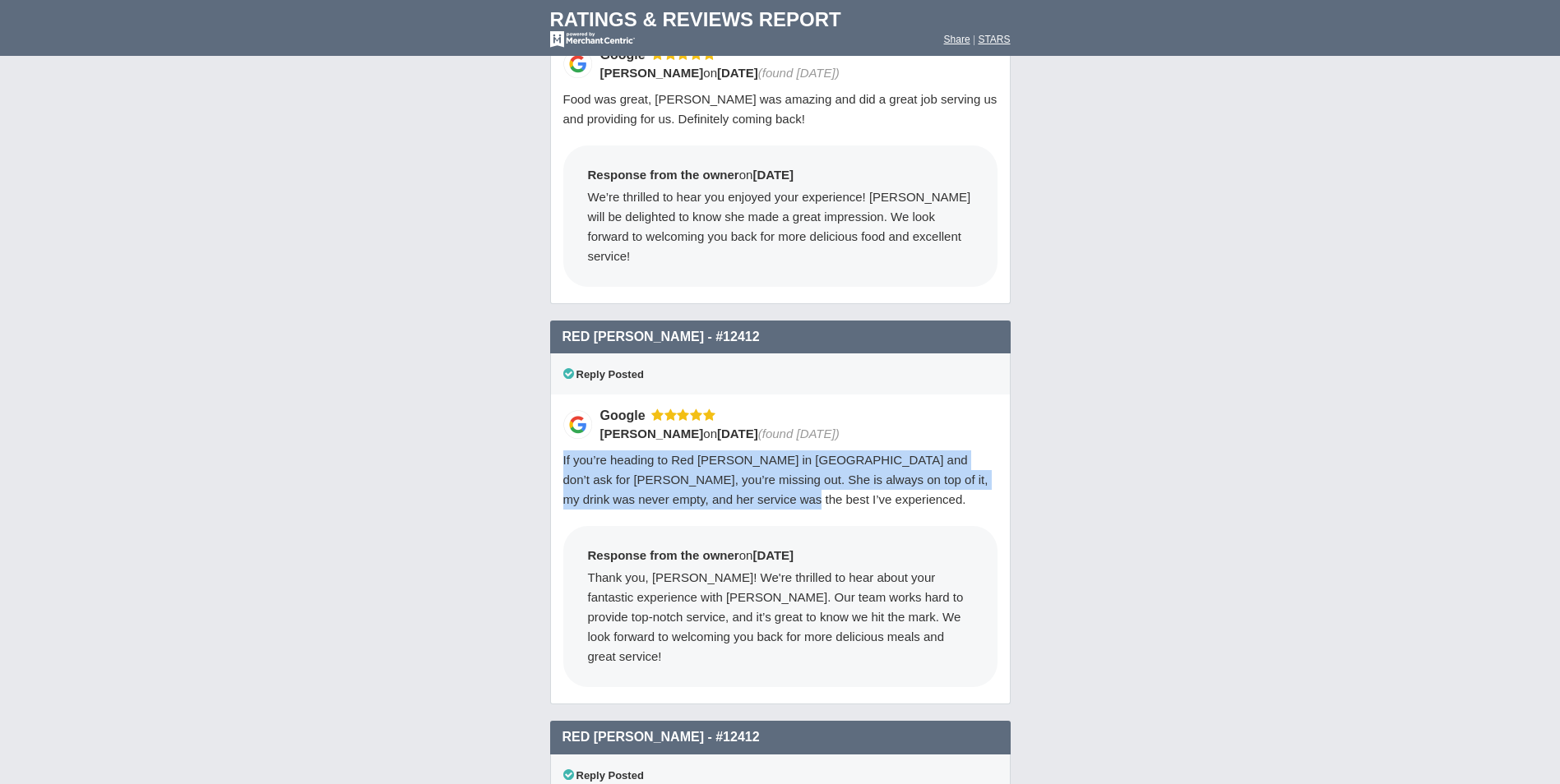
drag, startPoint x: 561, startPoint y: 380, endPoint x: 710, endPoint y: 420, distance: 154.3
click at [710, 420] on div "Google Liane Watkins on 8/7/2025 (found 8/7/2025) If you’re heading to Red Robi…" at bounding box center [780, 549] width 461 height 310
drag, startPoint x: 710, startPoint y: 420, endPoint x: 693, endPoint y: 392, distance: 32.8
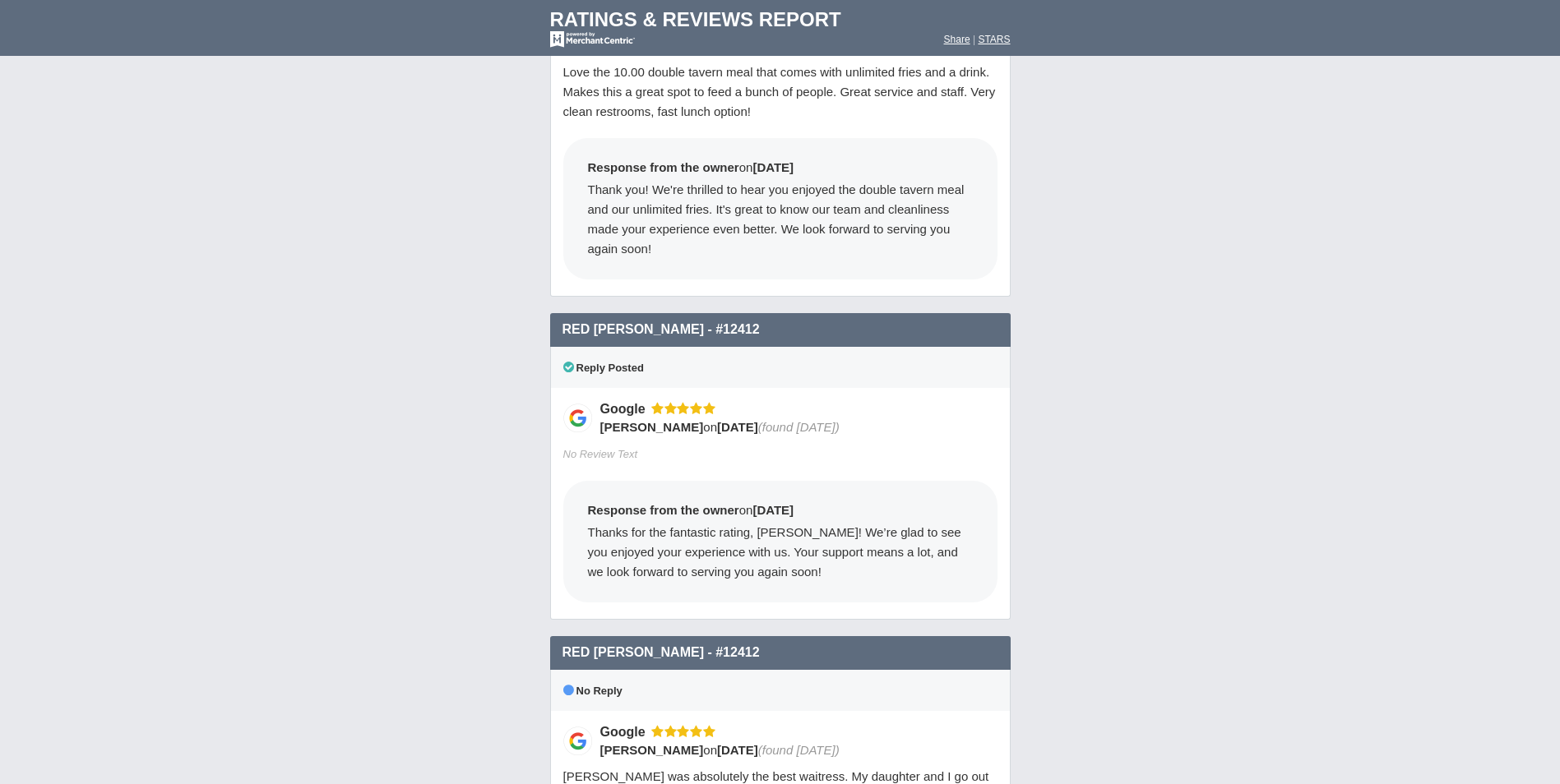
scroll to position [4239, 0]
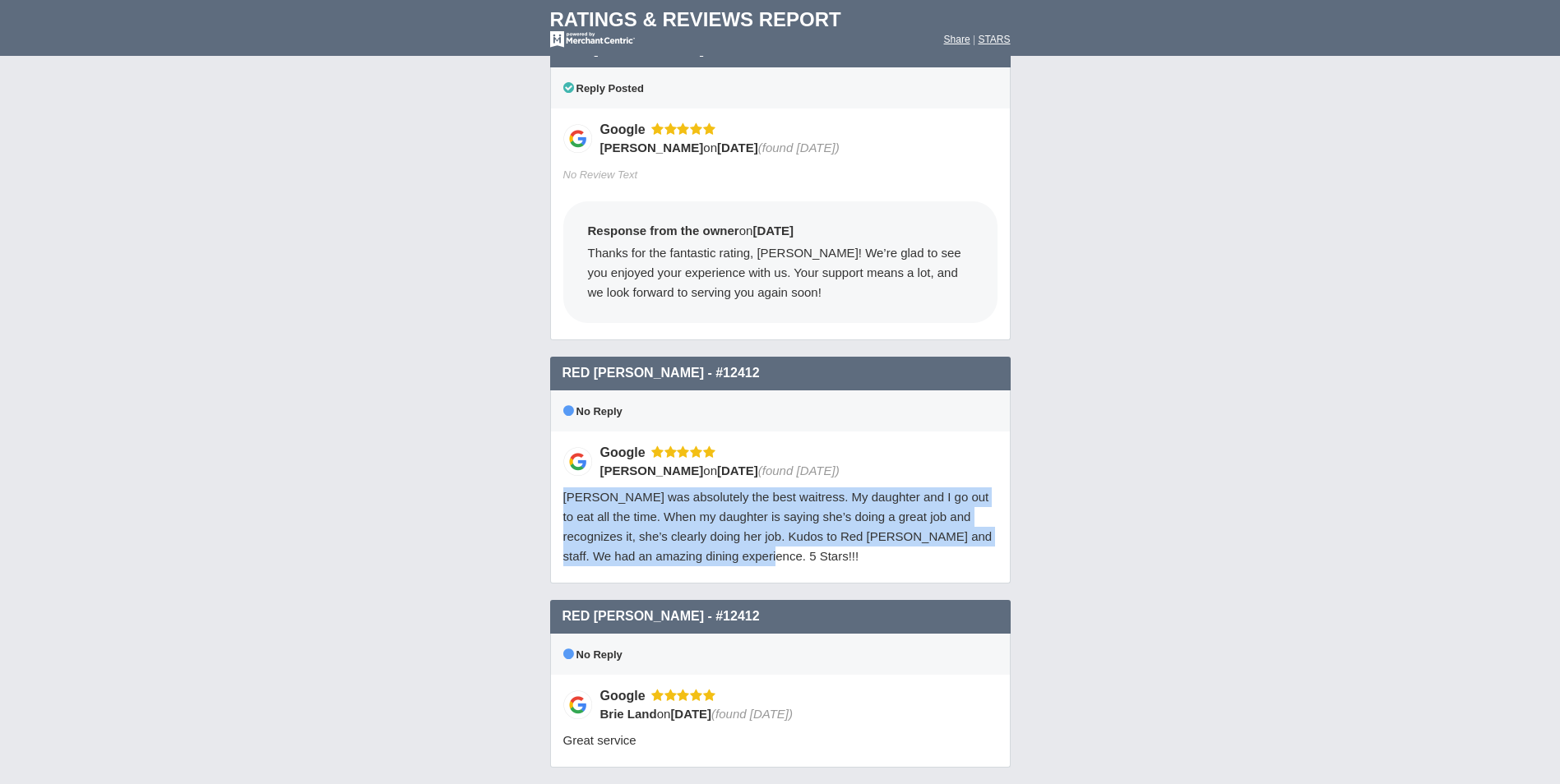
drag, startPoint x: 564, startPoint y: 398, endPoint x: 737, endPoint y: 485, distance: 193.6
click at [737, 485] on div "Red Robin Layton - #12412 5 star Google Social,Combined No Reply Google Joshua …" at bounding box center [780, 478] width 461 height 243
drag, startPoint x: 737, startPoint y: 485, endPoint x: 710, endPoint y: 414, distance: 76.0
